Goal: Task Accomplishment & Management: Use online tool/utility

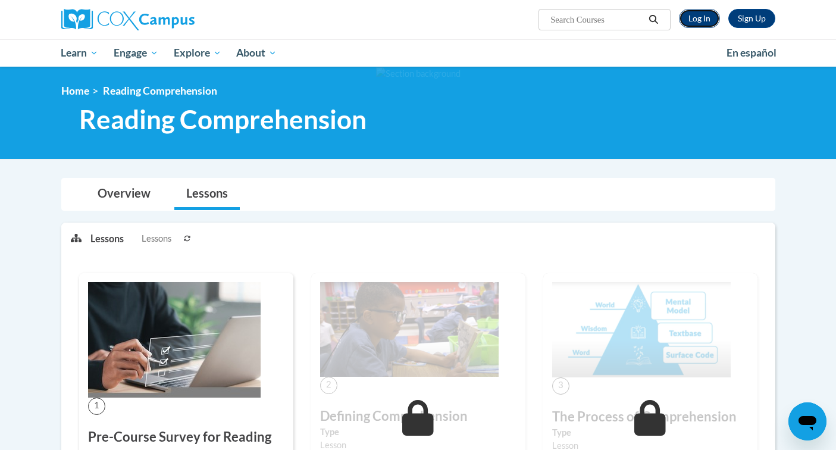
click at [699, 21] on link "Log In" at bounding box center [699, 18] width 41 height 19
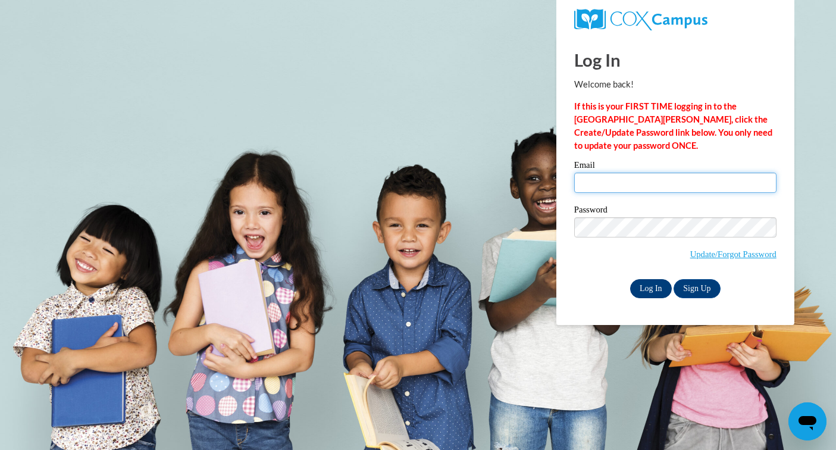
type input "swithers@waukesha.k12.wi.us"
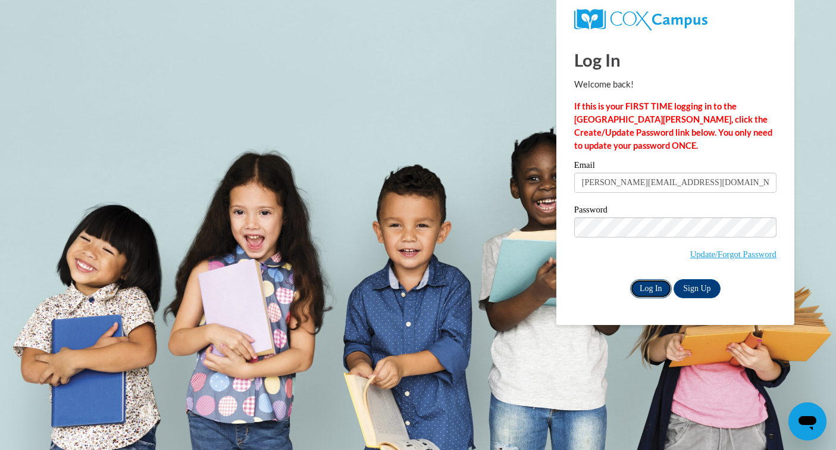
click at [645, 291] on input "Log In" at bounding box center [651, 288] width 42 height 19
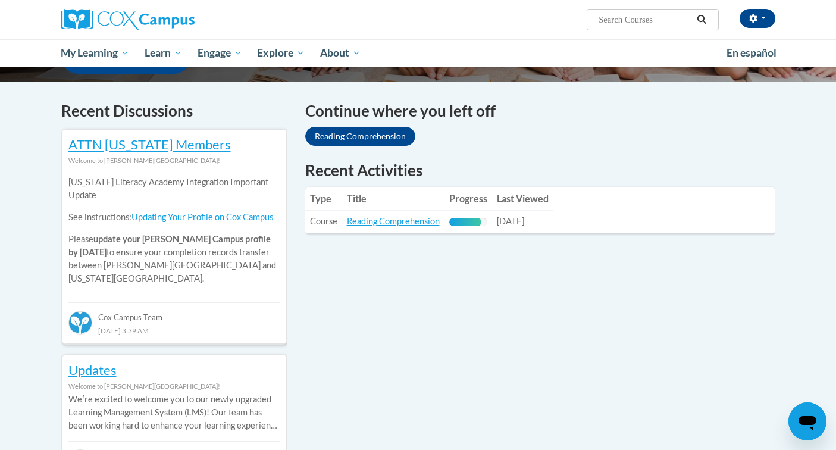
scroll to position [318, 0]
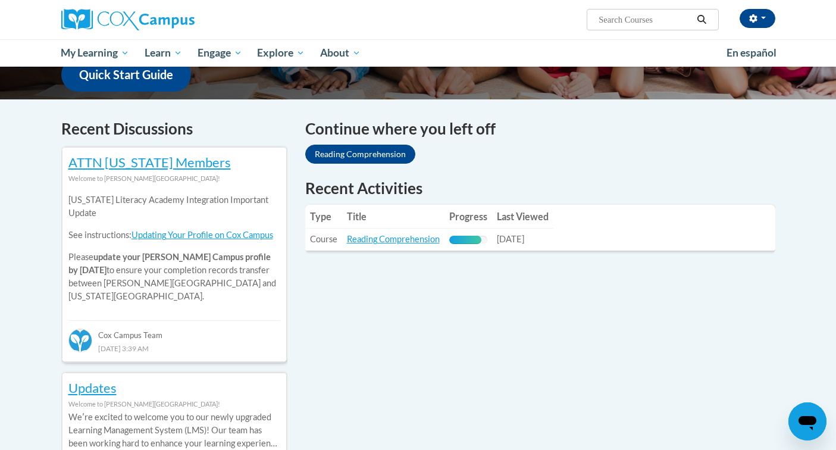
click at [406, 245] on td "Title: Reading Comprehension" at bounding box center [393, 239] width 102 height 22
click at [410, 240] on link "Reading Comprehension" at bounding box center [393, 239] width 93 height 10
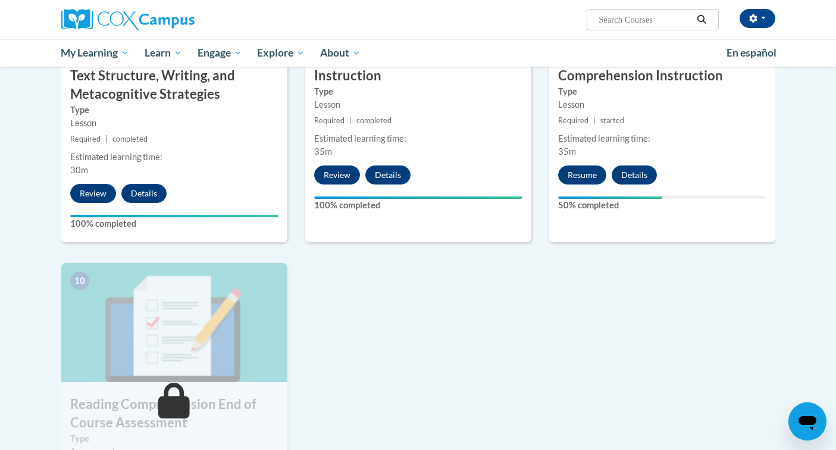
scroll to position [1055, 0]
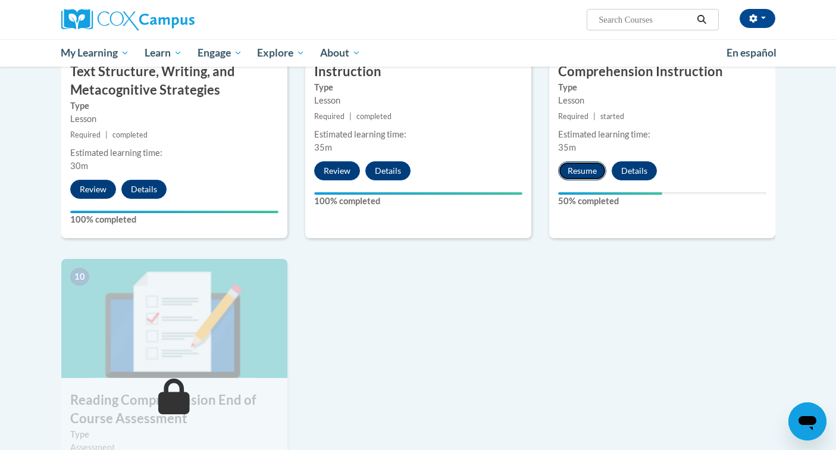
click at [595, 167] on button "Resume" at bounding box center [582, 170] width 48 height 19
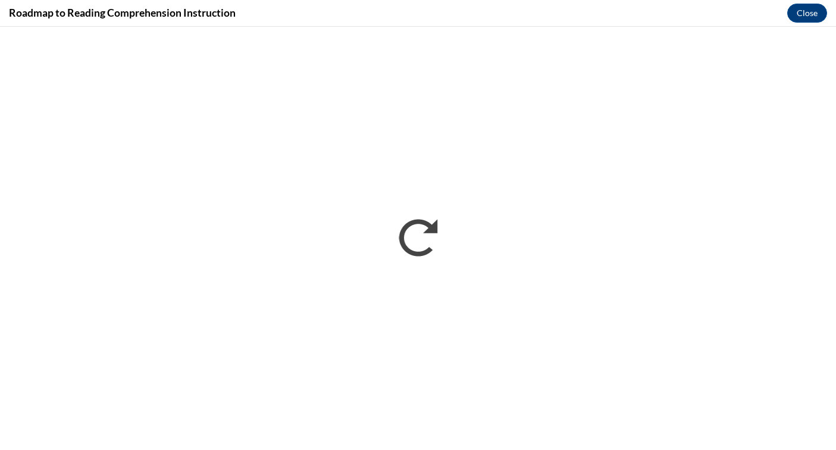
scroll to position [0, 0]
